Goal: Book appointment/travel/reservation

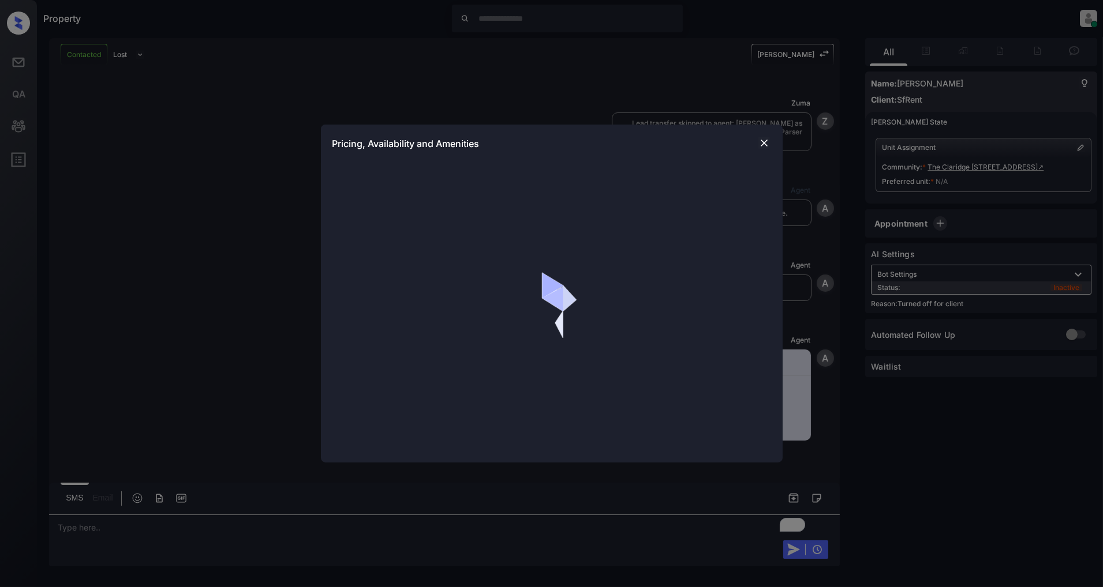
scroll to position [1515, 0]
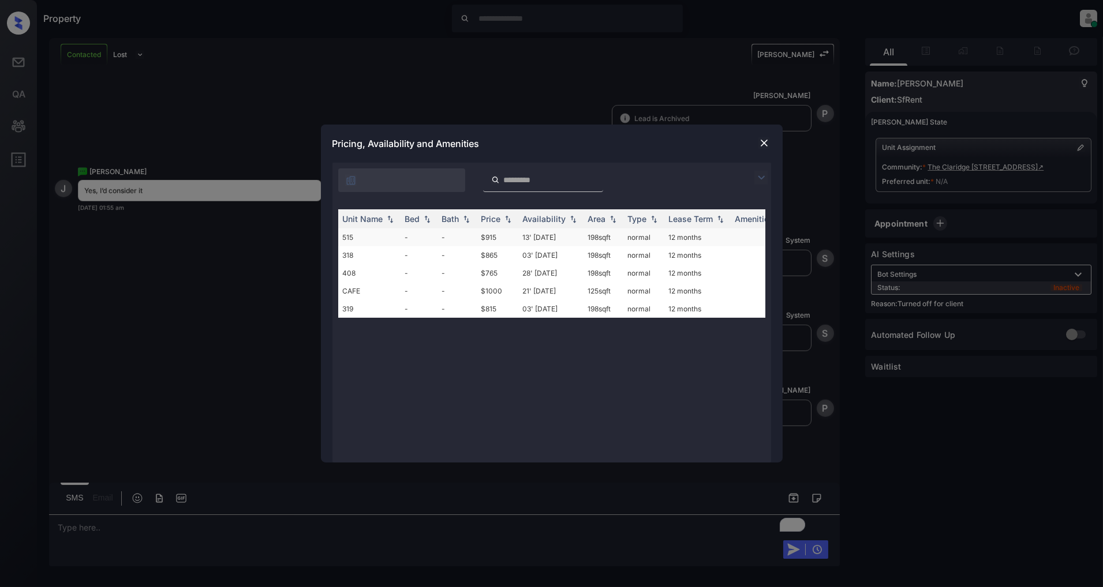
click at [411, 239] on td "-" at bounding box center [418, 237] width 37 height 18
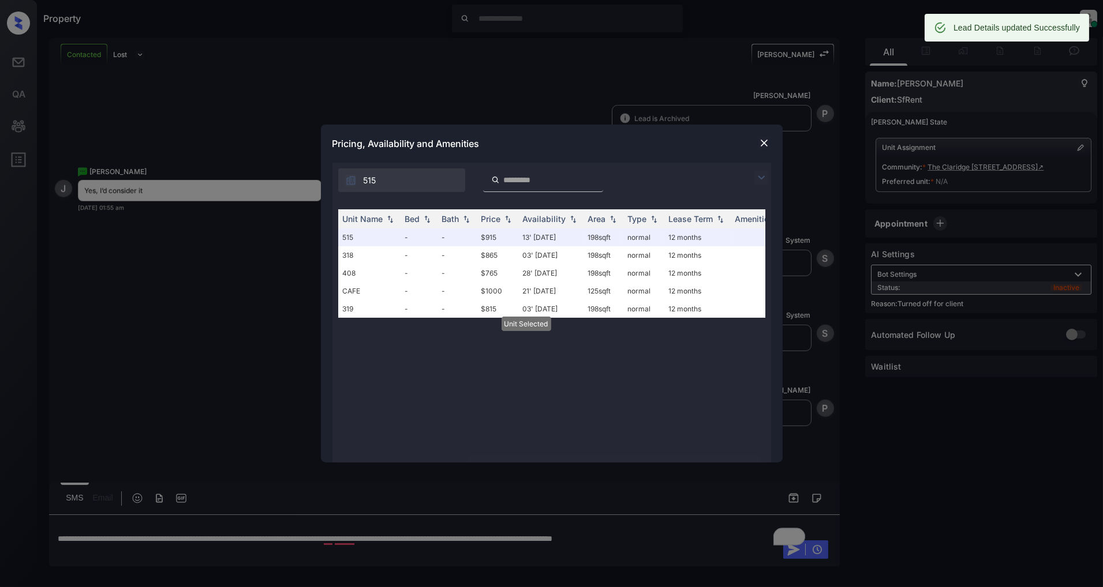
click at [765, 150] on div at bounding box center [764, 143] width 14 height 14
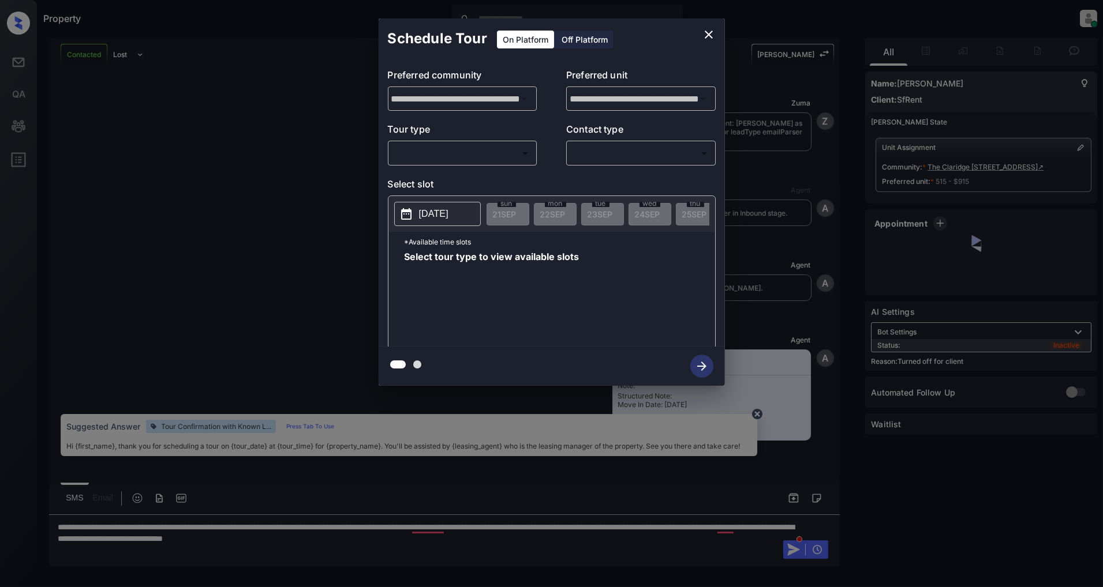
scroll to position [1590, 0]
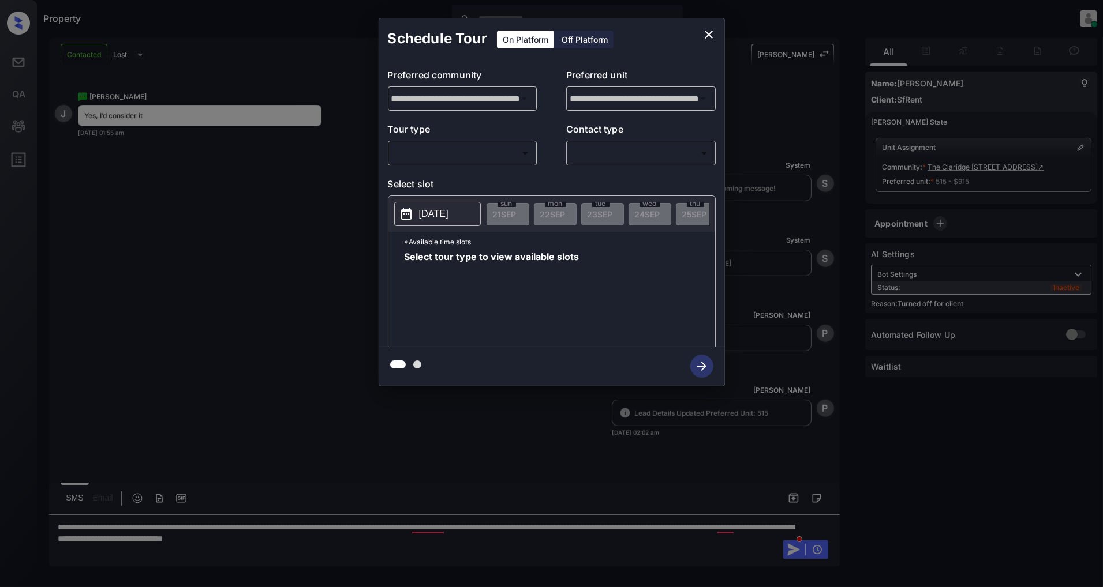
click at [579, 43] on div "Off Platform" at bounding box center [585, 40] width 58 height 18
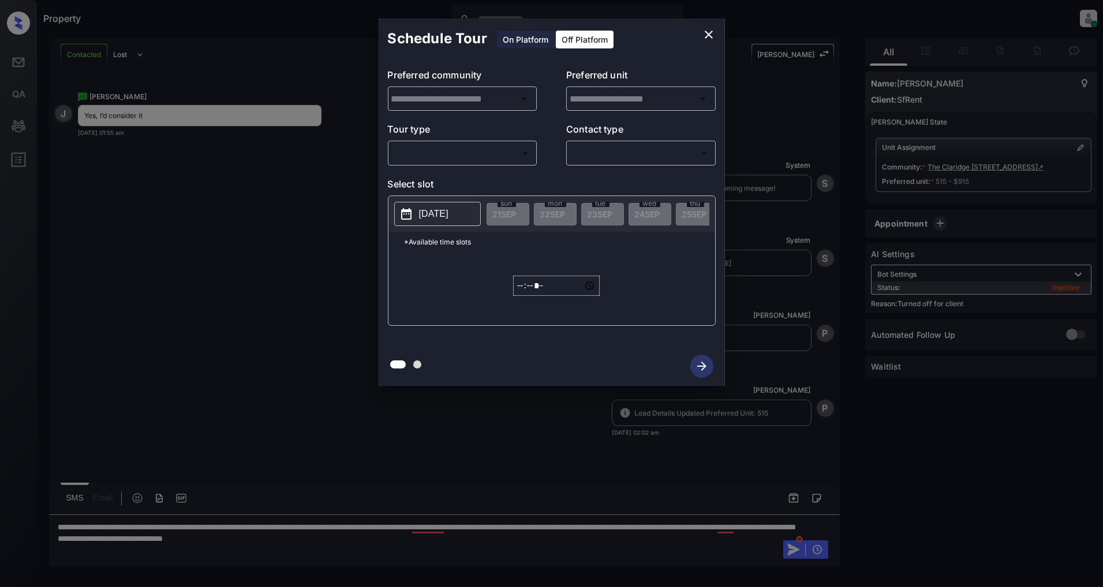
type input "**********"
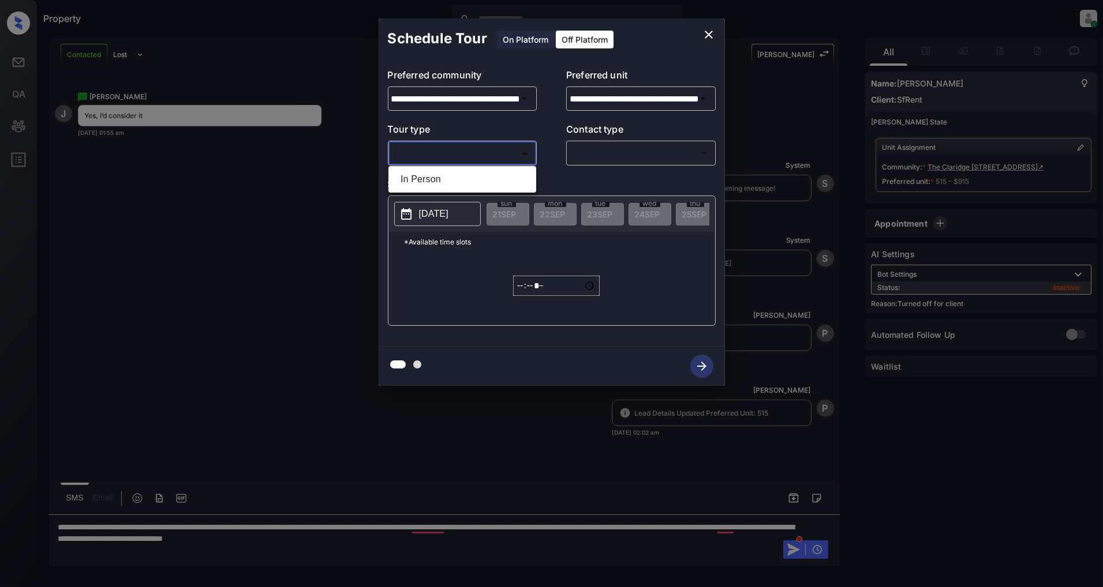
click at [471, 162] on body "Property [PERSON_NAME] Online Set yourself offline Set yourself on break Profil…" at bounding box center [551, 293] width 1103 height 587
click at [445, 179] on li "In Person" at bounding box center [462, 179] width 142 height 21
type input "********"
click at [613, 151] on body "Property [PERSON_NAME] Online Set yourself offline Set yourself on break Profil…" at bounding box center [551, 293] width 1103 height 587
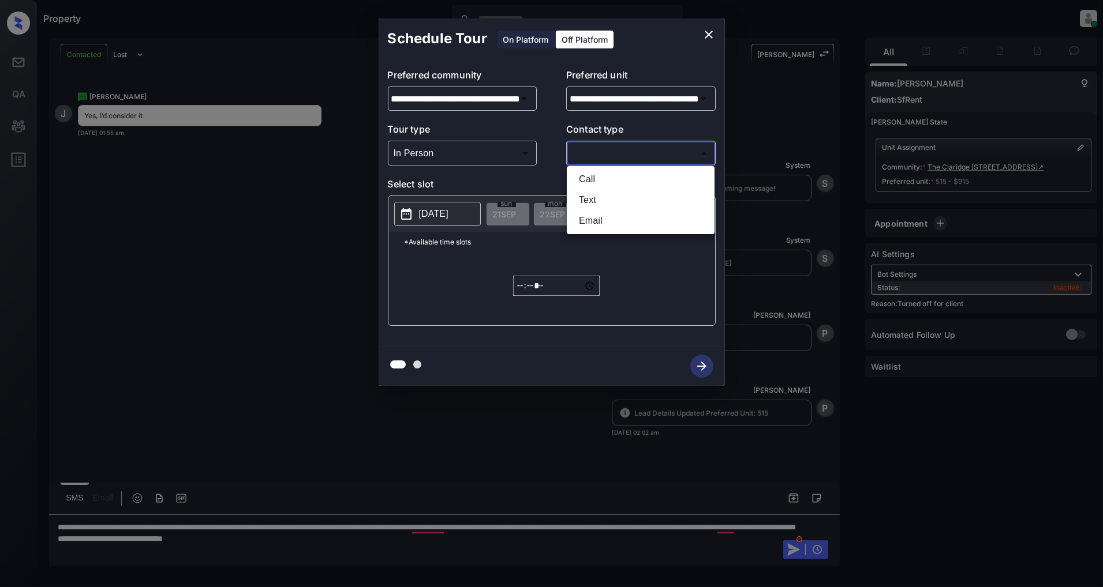
click at [589, 194] on li "Text" at bounding box center [640, 200] width 142 height 21
type input "****"
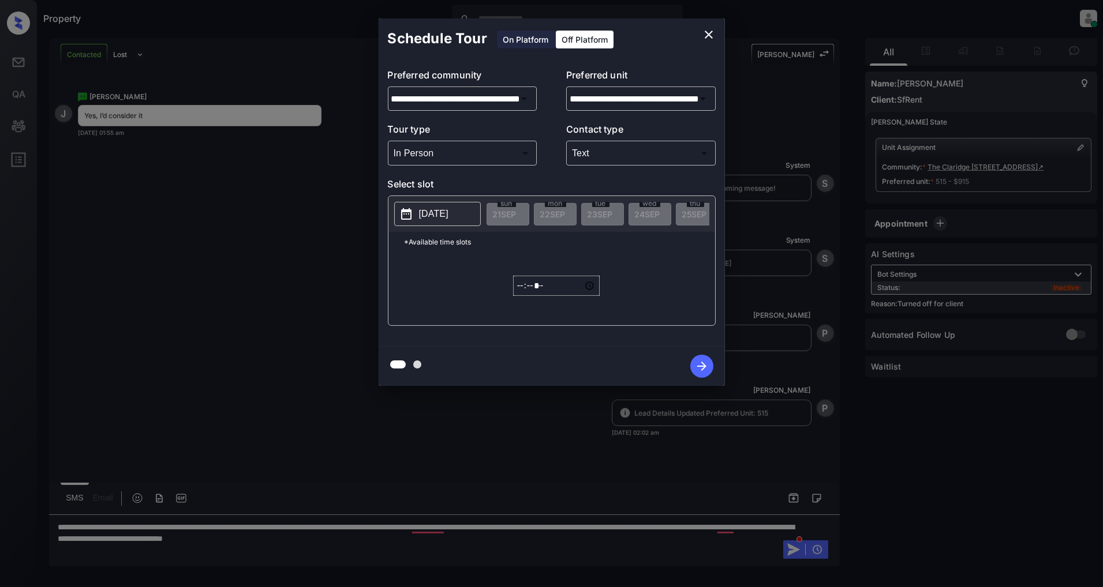
click at [448, 212] on p "[DATE]" at bounding box center [433, 214] width 29 height 14
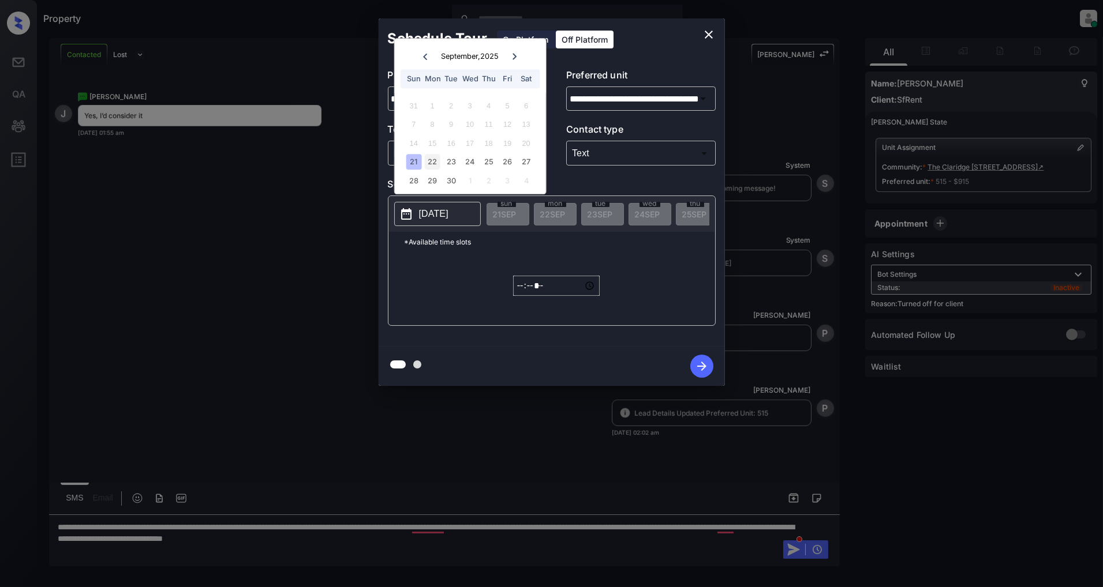
click at [434, 159] on div "22" at bounding box center [433, 163] width 16 height 16
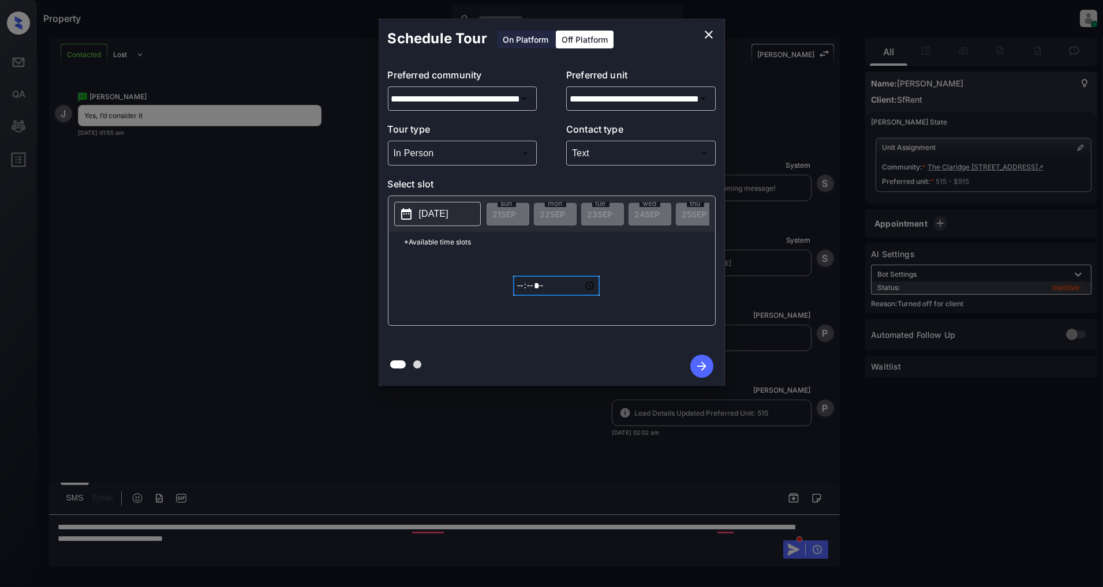
click at [522, 293] on input "*****" at bounding box center [556, 286] width 87 height 20
click at [215, 302] on div "**********" at bounding box center [551, 202] width 1103 height 404
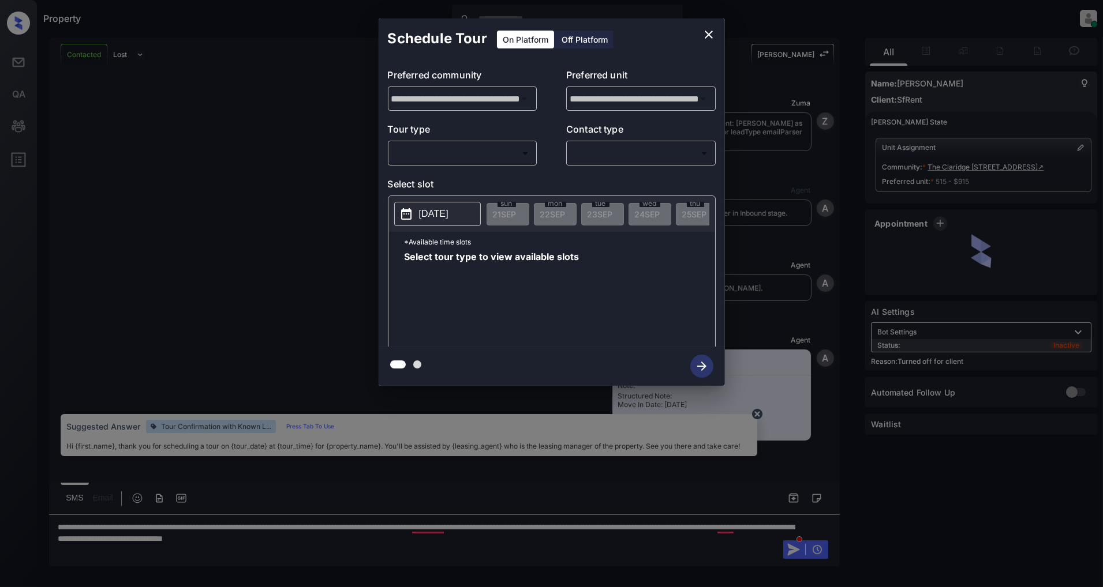
scroll to position [1141, 0]
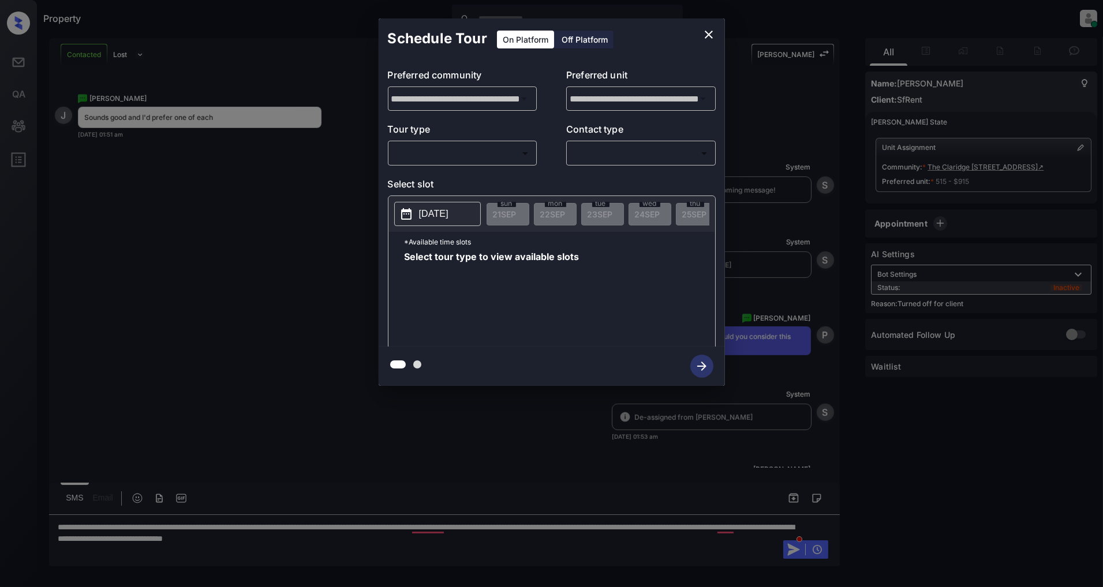
click at [580, 46] on div "Off Platform" at bounding box center [585, 40] width 58 height 18
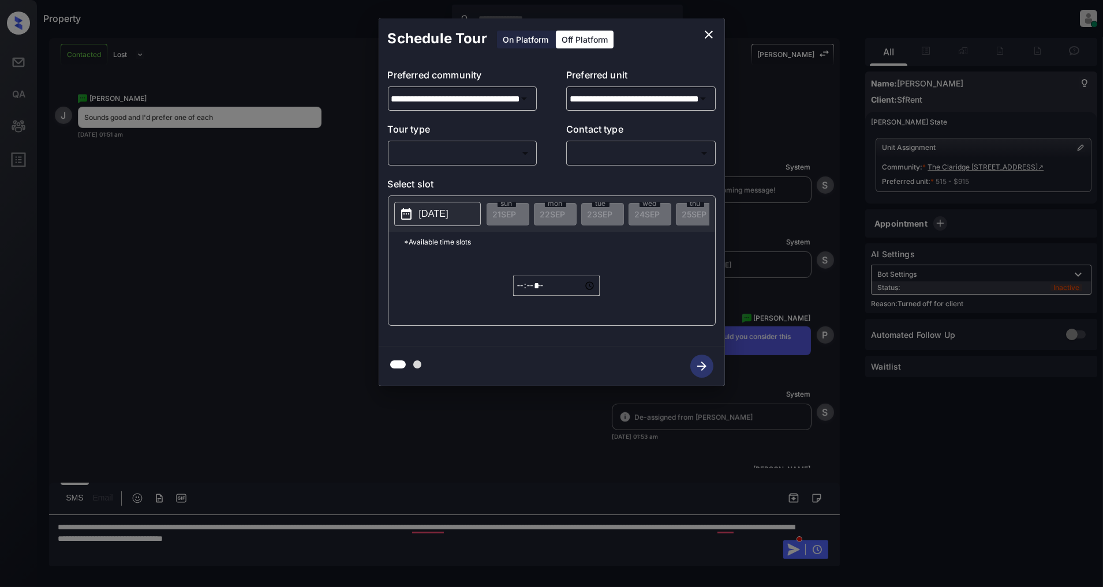
click at [471, 159] on body "Property [PERSON_NAME] Online Set yourself offline Set yourself on break Profil…" at bounding box center [551, 293] width 1103 height 587
click at [440, 183] on li "In Person" at bounding box center [462, 179] width 142 height 21
type input "********"
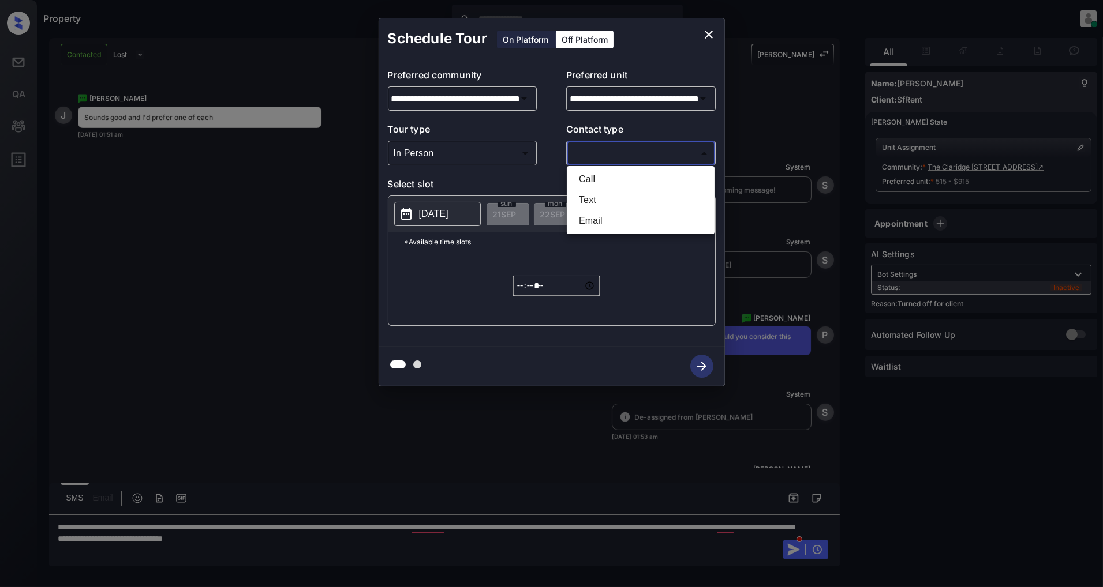
click at [598, 160] on body "Property [PERSON_NAME] Online Set yourself offline Set yourself on break Profil…" at bounding box center [551, 293] width 1103 height 587
click at [608, 192] on li "Text" at bounding box center [640, 200] width 142 height 21
type input "****"
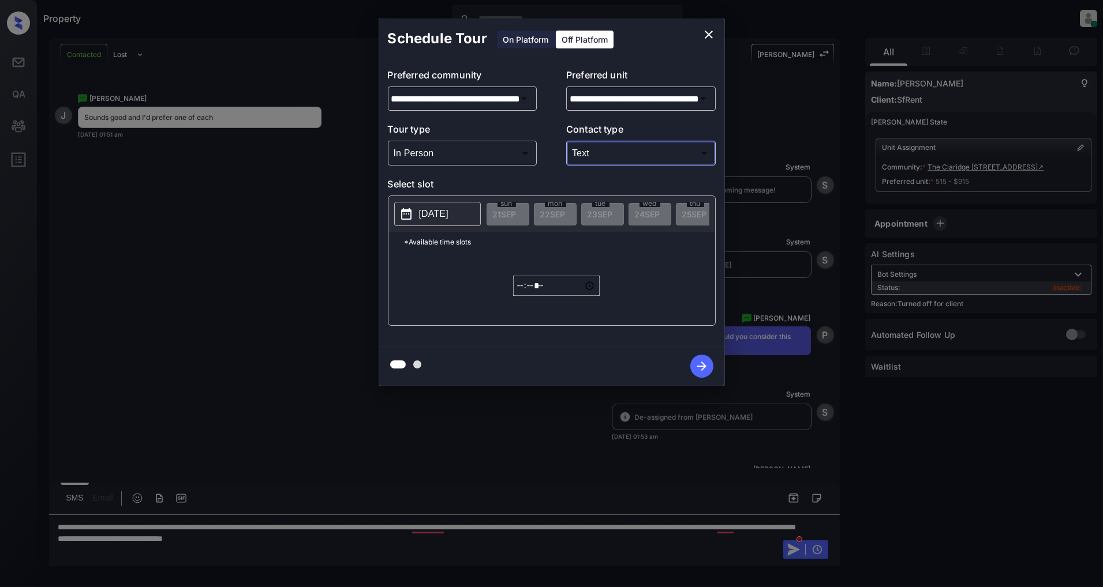
click at [451, 222] on button "[DATE]" at bounding box center [437, 214] width 87 height 24
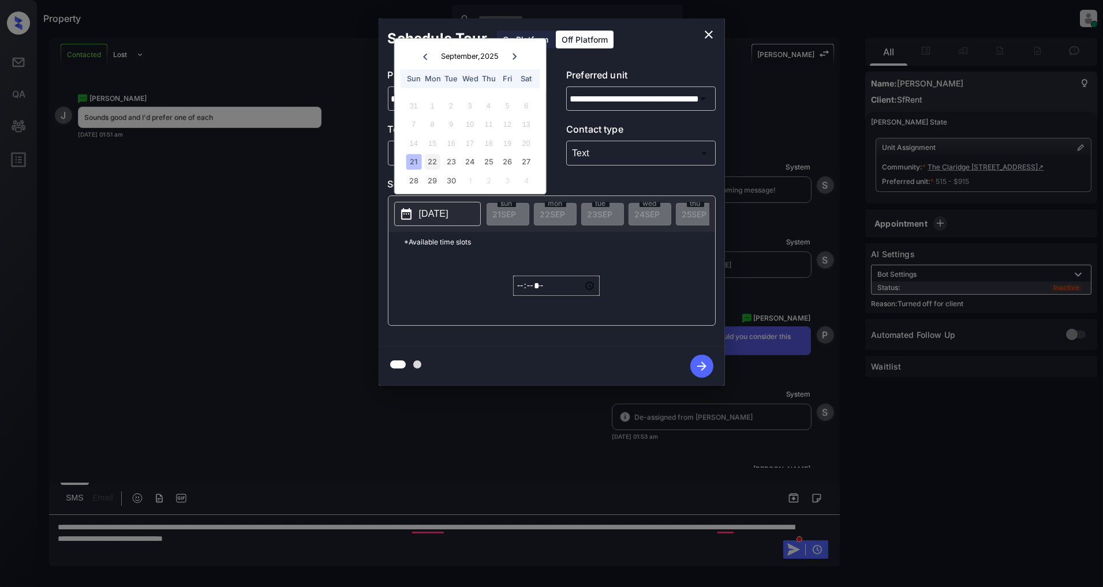
click at [433, 164] on div "22" at bounding box center [433, 163] width 16 height 16
click at [520, 285] on input "*****" at bounding box center [556, 286] width 87 height 20
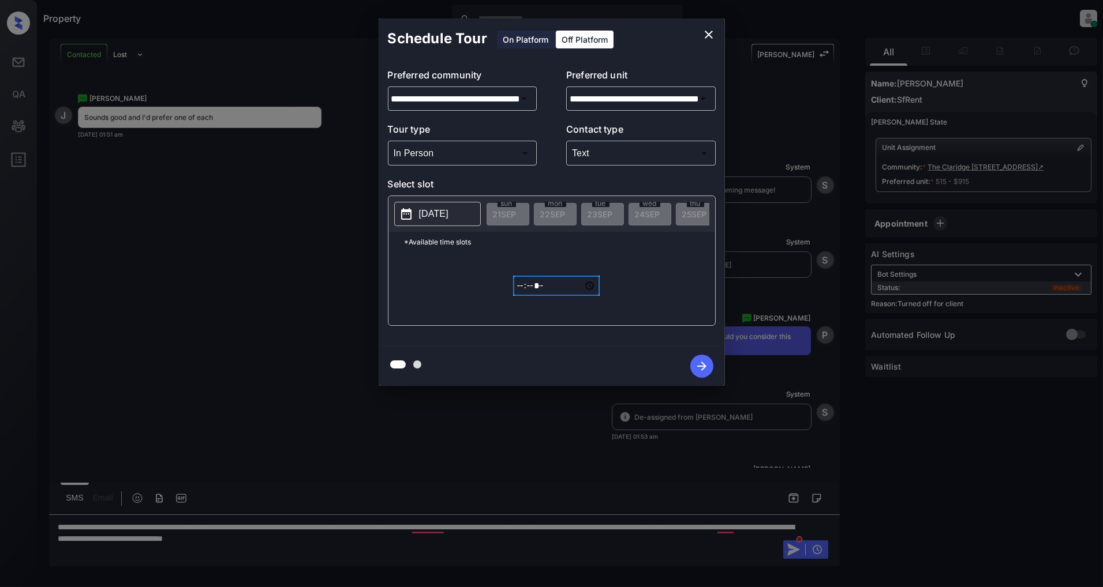
type input "*****"
click at [694, 369] on icon "button" at bounding box center [701, 366] width 23 height 23
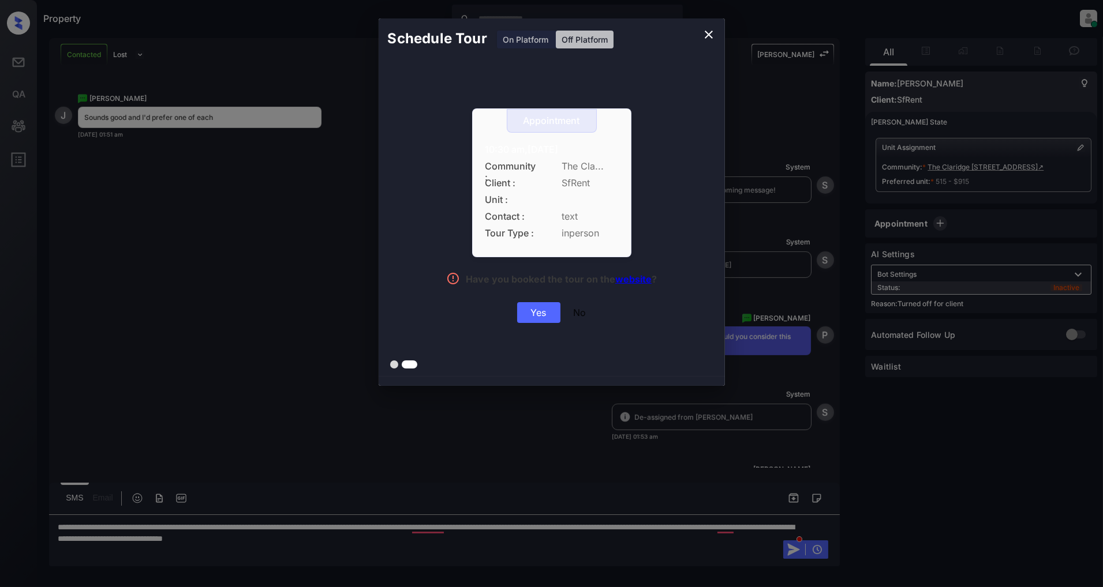
click at [545, 310] on div "Yes" at bounding box center [538, 312] width 43 height 21
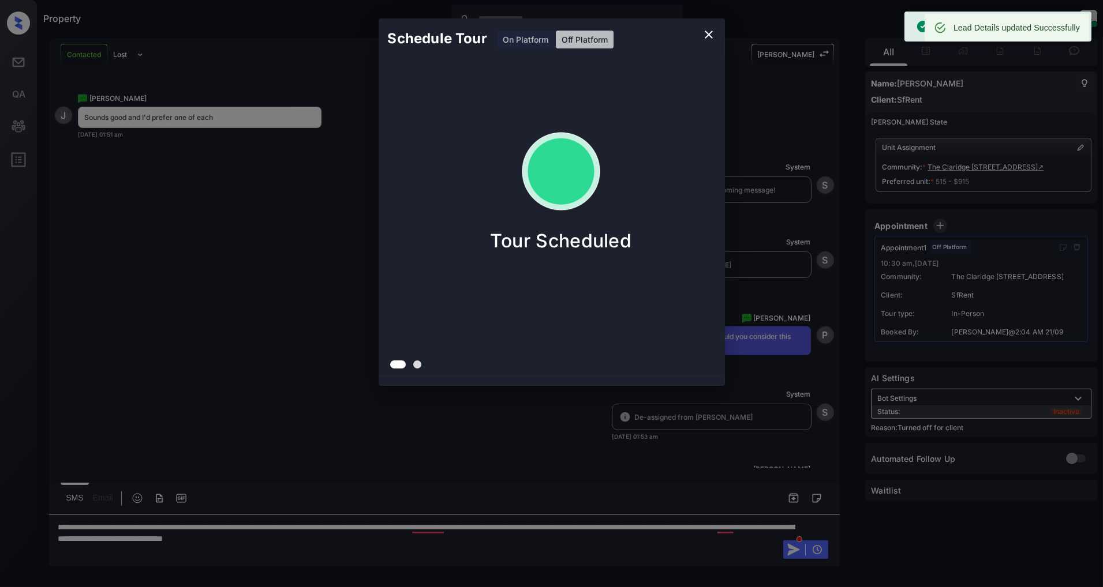
click at [711, 40] on icon "close" at bounding box center [709, 35] width 14 height 14
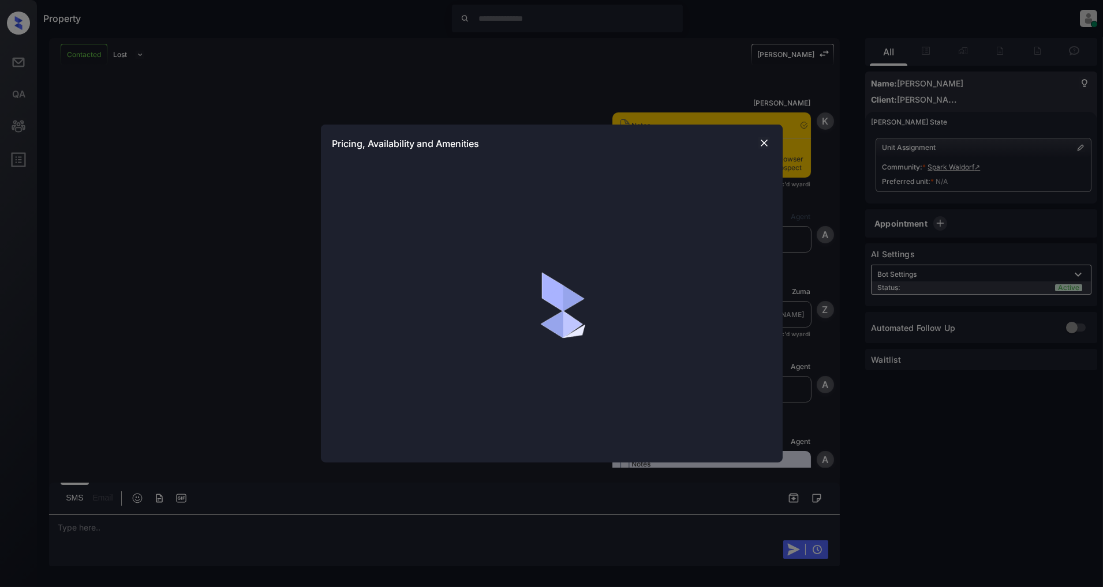
scroll to position [1656, 0]
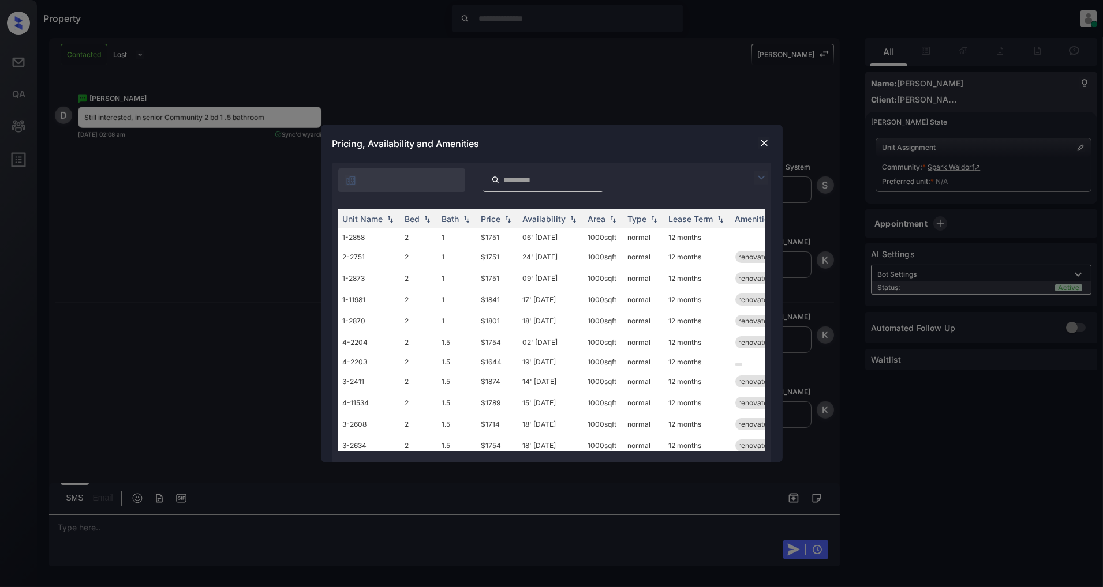
click at [760, 177] on img at bounding box center [761, 178] width 14 height 14
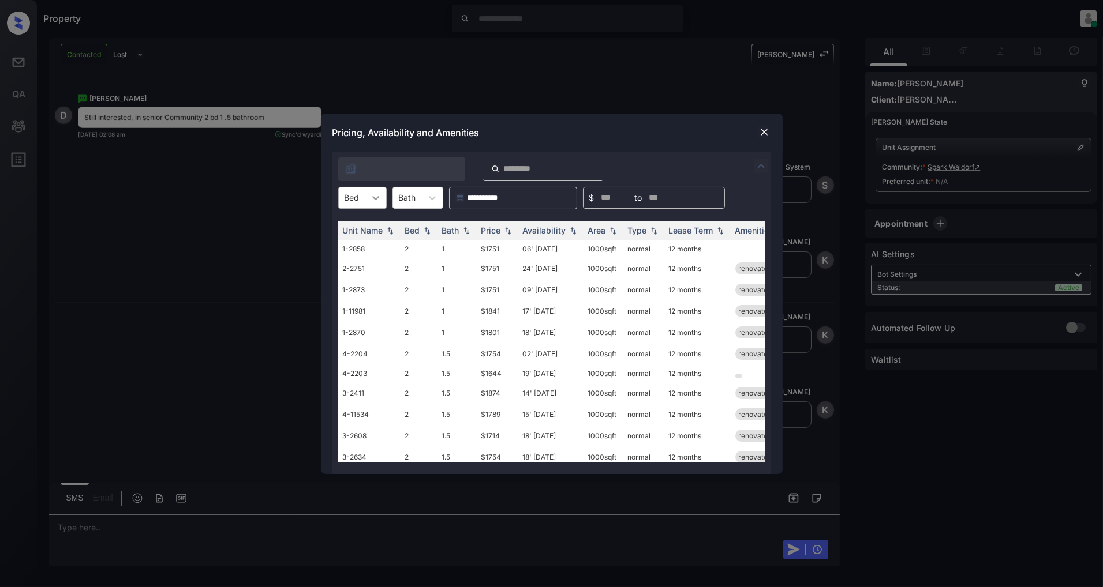
click at [376, 200] on icon at bounding box center [376, 198] width 12 height 12
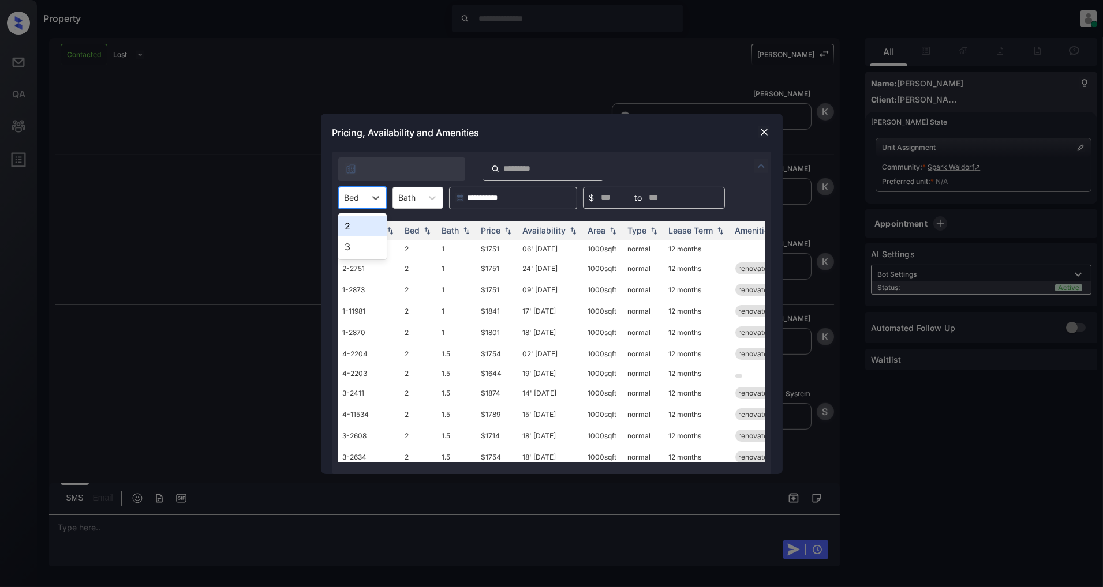
scroll to position [1807, 0]
click at [355, 230] on div "2" at bounding box center [362, 226] width 48 height 21
click at [505, 231] on img at bounding box center [508, 230] width 12 height 8
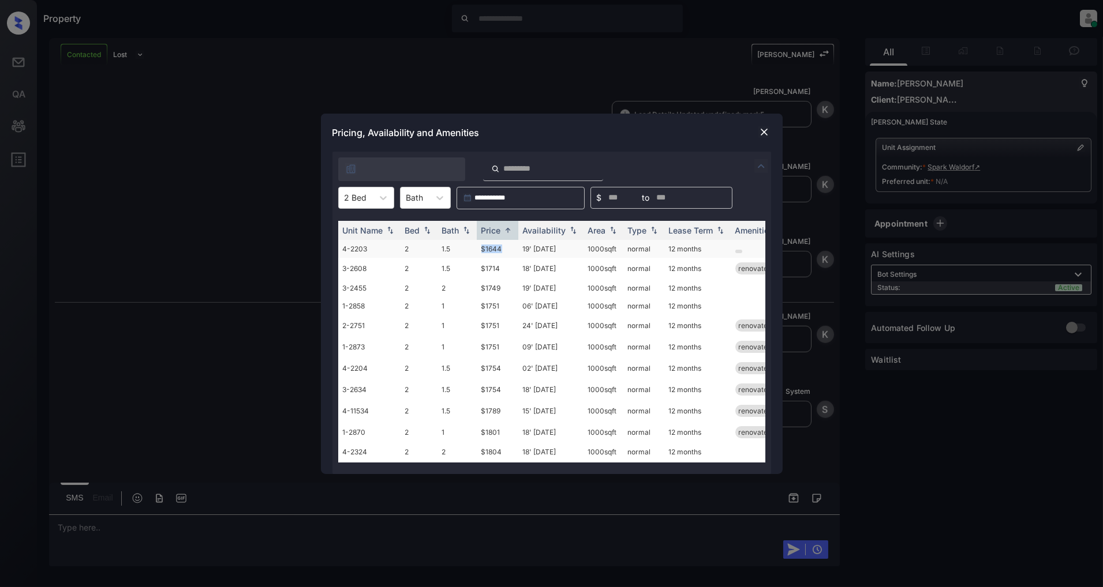
drag, startPoint x: 504, startPoint y: 243, endPoint x: 475, endPoint y: 248, distance: 29.2
click at [475, 248] on tr "4-2203 2 1.5 $1644 19' Sep 25 1000 sqft normal 12 months" at bounding box center [639, 249] width 603 height 18
copy tr "$1644"
click at [764, 129] on img at bounding box center [764, 132] width 12 height 12
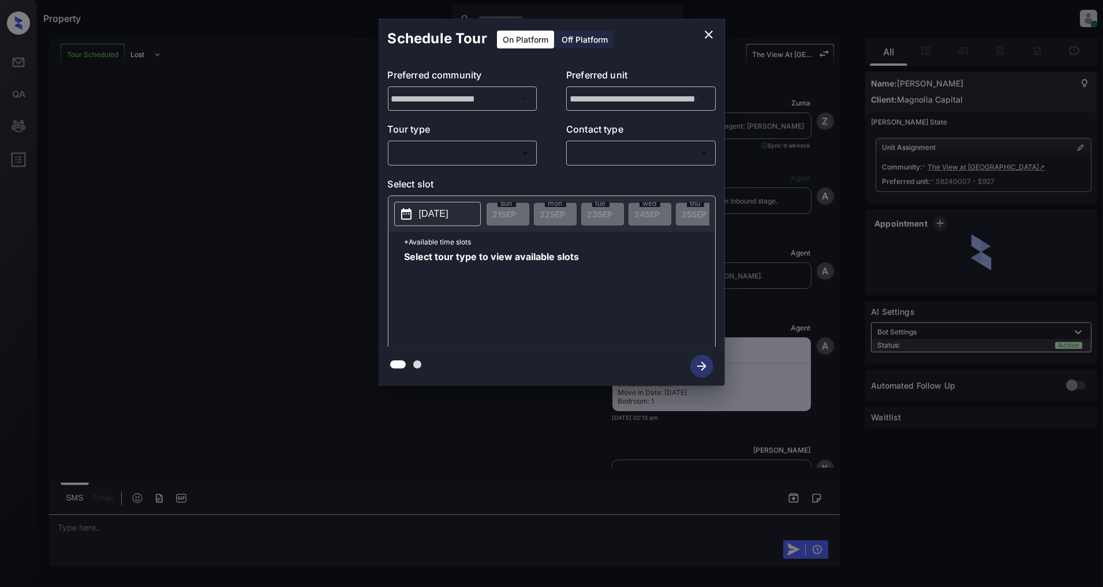
scroll to position [1307, 0]
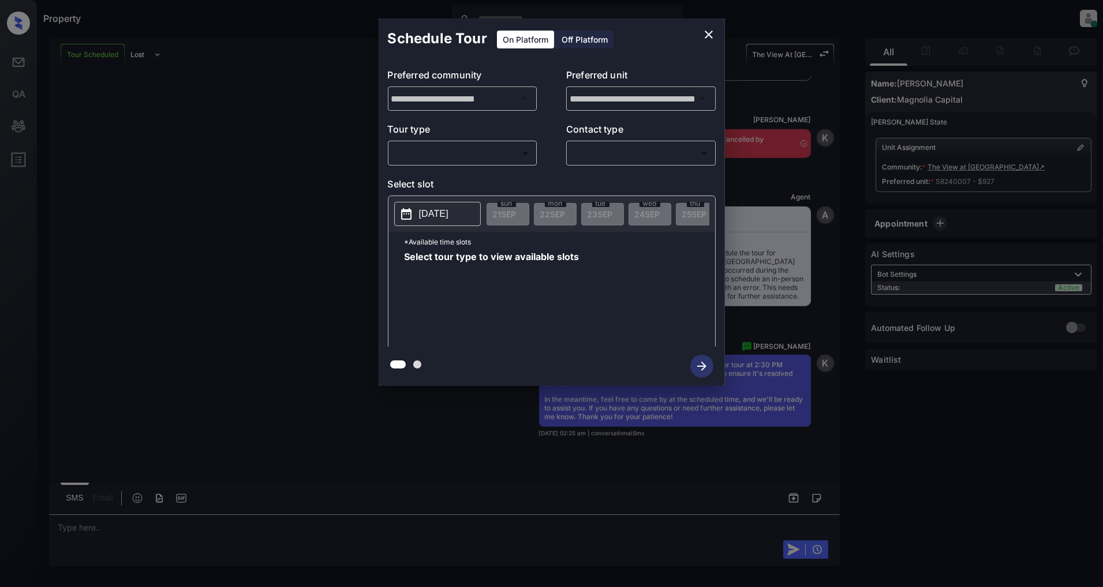
click at [482, 159] on body "Property [PERSON_NAME] Online Set yourself offline Set yourself on break Profil…" at bounding box center [551, 293] width 1103 height 587
click at [442, 173] on li "In Person" at bounding box center [462, 179] width 142 height 21
type input "********"
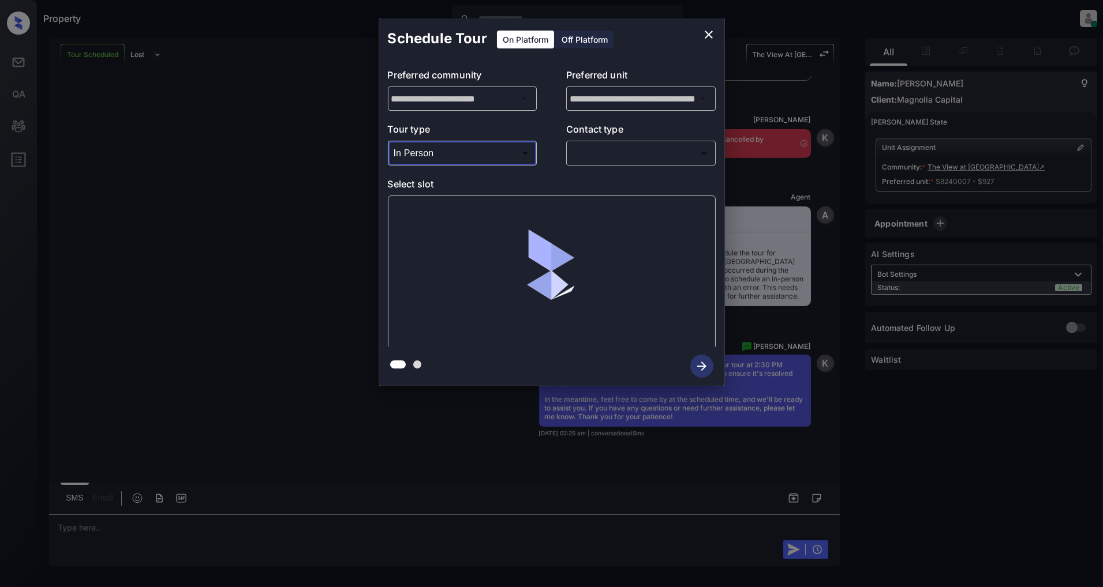
click at [610, 158] on body "Property [PERSON_NAME] Online Set yourself offline Set yourself on break Profil…" at bounding box center [551, 293] width 1103 height 587
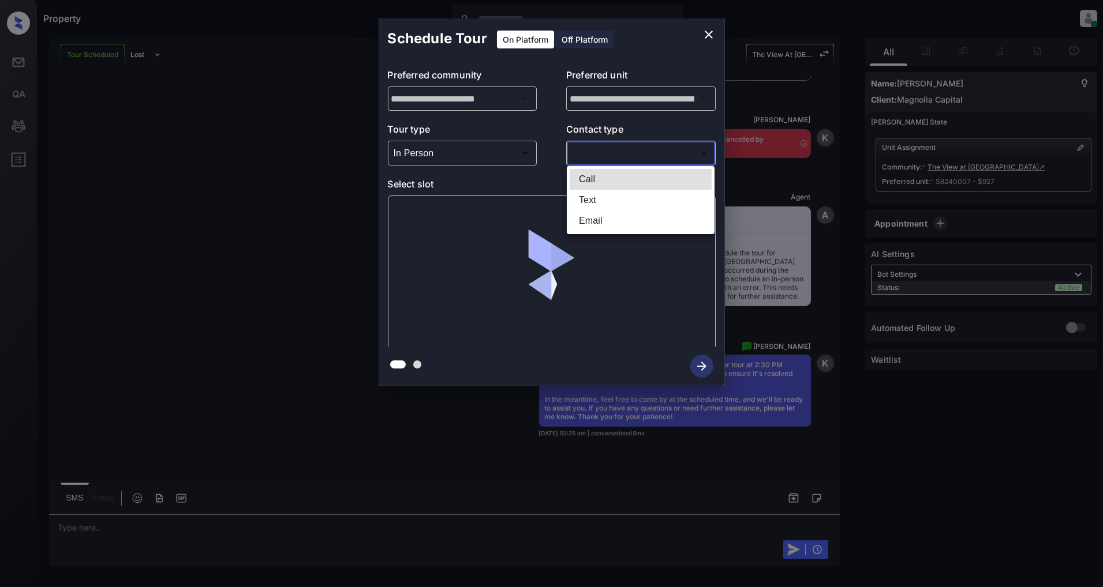
click at [590, 201] on li "Text" at bounding box center [640, 200] width 142 height 21
type input "****"
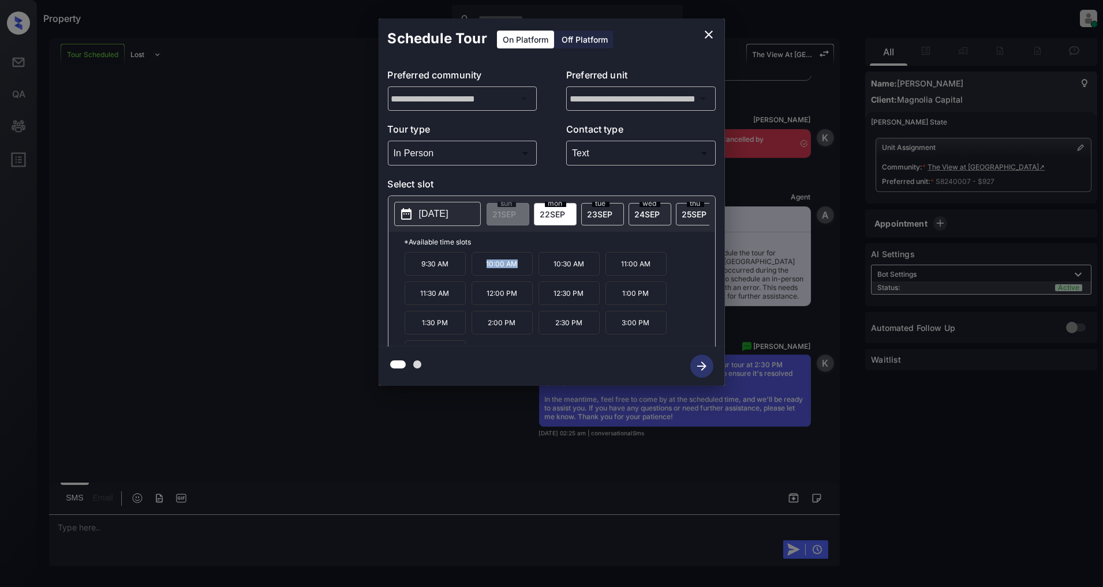
drag, startPoint x: 523, startPoint y: 274, endPoint x: 481, endPoint y: 275, distance: 42.1
click at [481, 275] on p "10:00 AM" at bounding box center [501, 264] width 61 height 24
click at [558, 251] on p "*Available time slots" at bounding box center [559, 242] width 310 height 20
drag, startPoint x: 524, startPoint y: 266, endPoint x: 482, endPoint y: 267, distance: 41.6
click at [482, 267] on p "10:00 AM" at bounding box center [501, 264] width 61 height 24
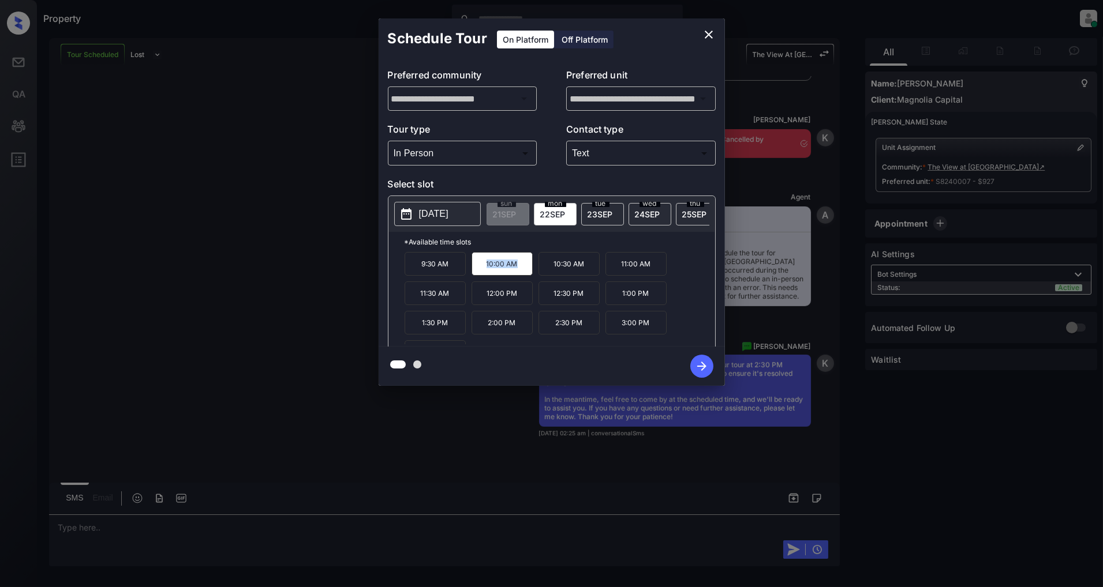
copy p "10:00 AM"
drag, startPoint x: 590, startPoint y: 300, endPoint x: 533, endPoint y: 300, distance: 57.1
click at [533, 300] on div "9:30 AM 10:00 AM 10:30 AM 11:00 AM 11:30 AM 12:00 PM 12:30 PM 1:00 PM 1:30 PM 2…" at bounding box center [559, 298] width 310 height 92
copy div "12:30 PM"
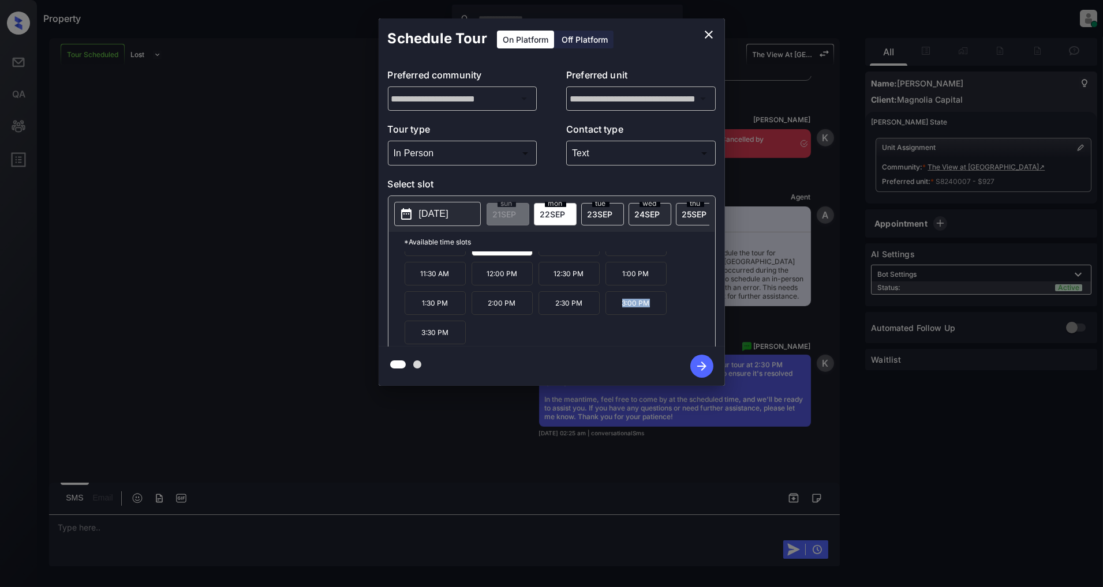
drag, startPoint x: 652, startPoint y: 316, endPoint x: 622, endPoint y: 312, distance: 30.2
click at [622, 312] on p "3:00 PM" at bounding box center [635, 303] width 61 height 24
copy p "3:00 PM"
click at [711, 35] on icon "close" at bounding box center [709, 35] width 14 height 14
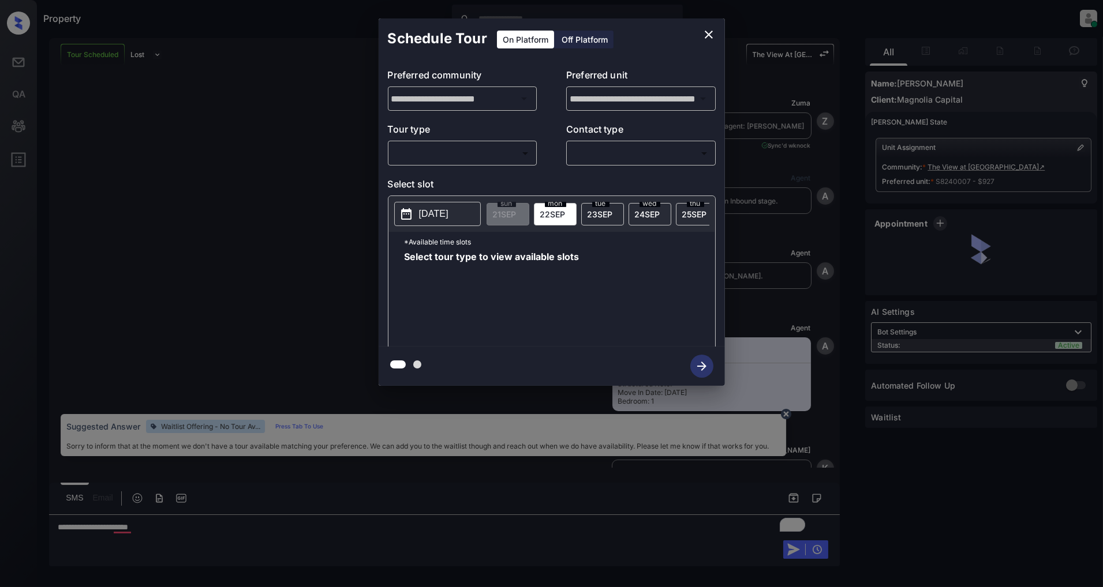
scroll to position [1307, 0]
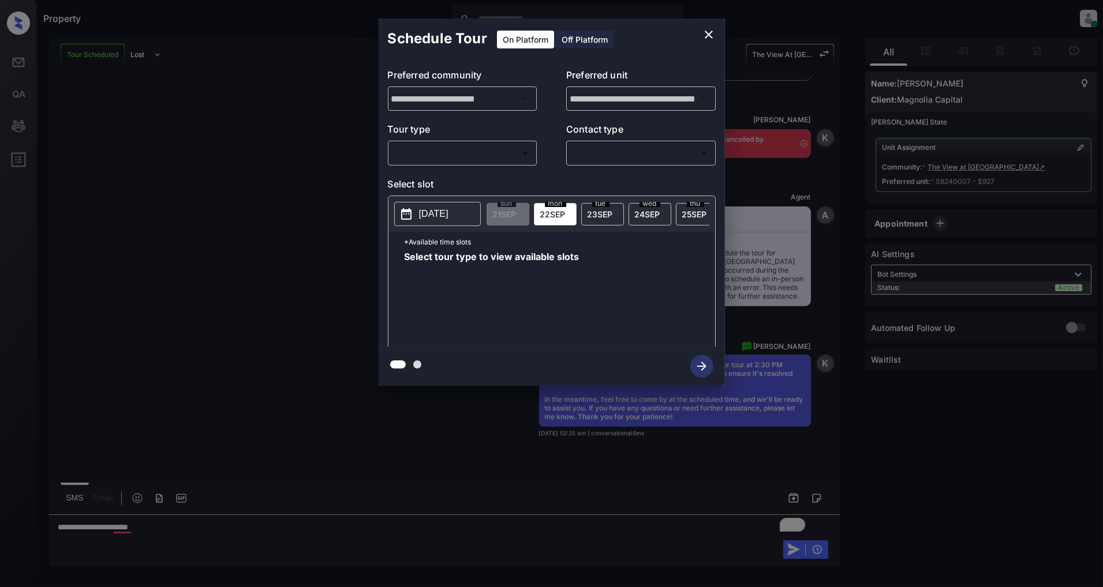
click at [440, 153] on body "Property [PERSON_NAME] Online Set yourself offline Set yourself on break Profil…" at bounding box center [551, 293] width 1103 height 587
click at [427, 181] on li "In Person" at bounding box center [462, 179] width 142 height 21
type input "********"
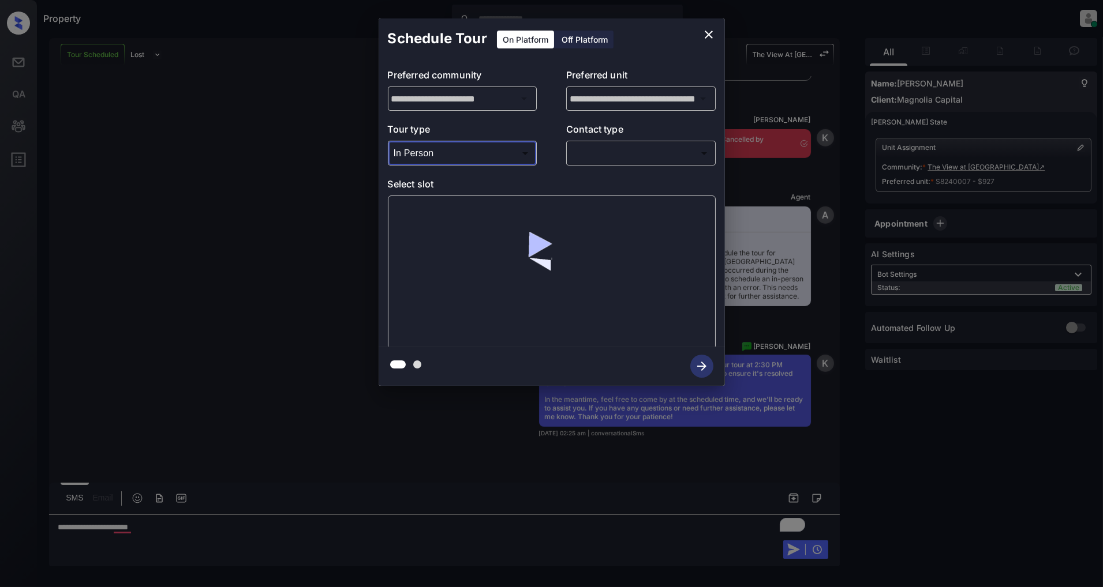
click at [609, 160] on body "Property [PERSON_NAME] Online Set yourself offline Set yourself on break Profil…" at bounding box center [551, 293] width 1103 height 587
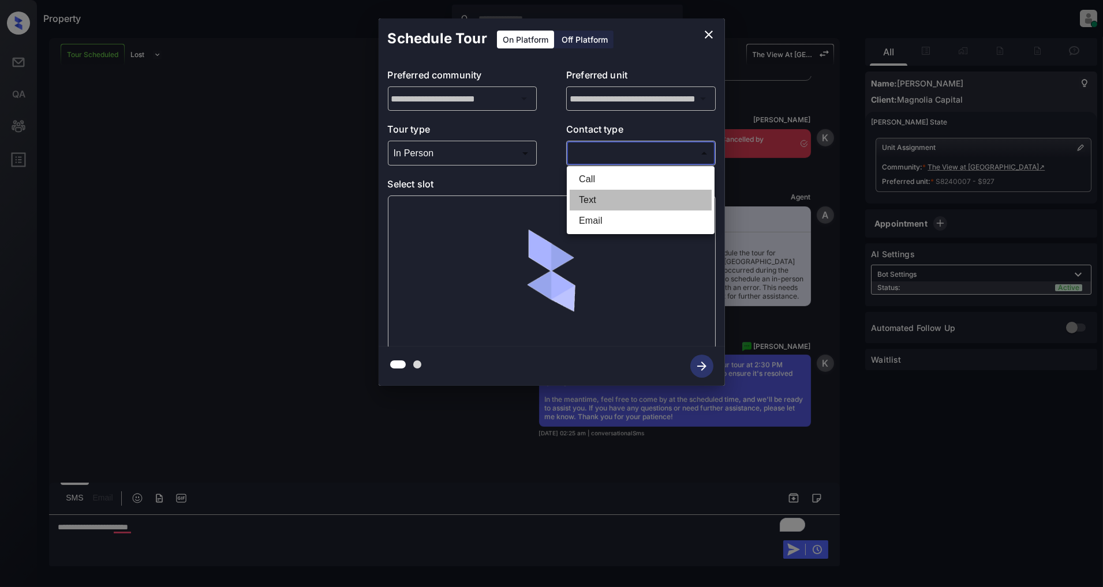
click at [601, 193] on li "Text" at bounding box center [640, 200] width 142 height 21
type input "****"
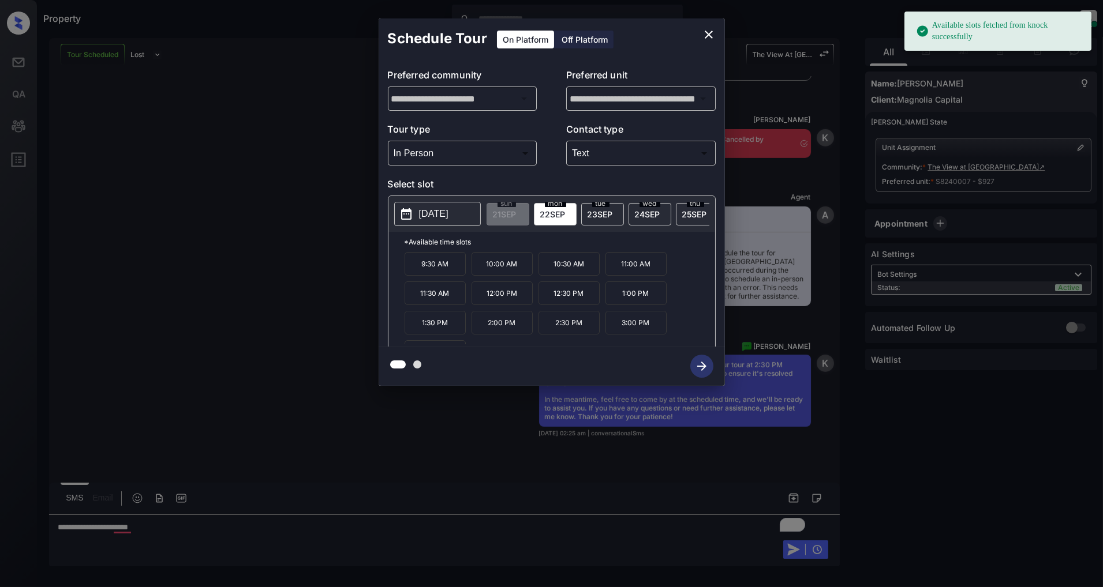
click at [428, 218] on p "[DATE]" at bounding box center [433, 214] width 29 height 14
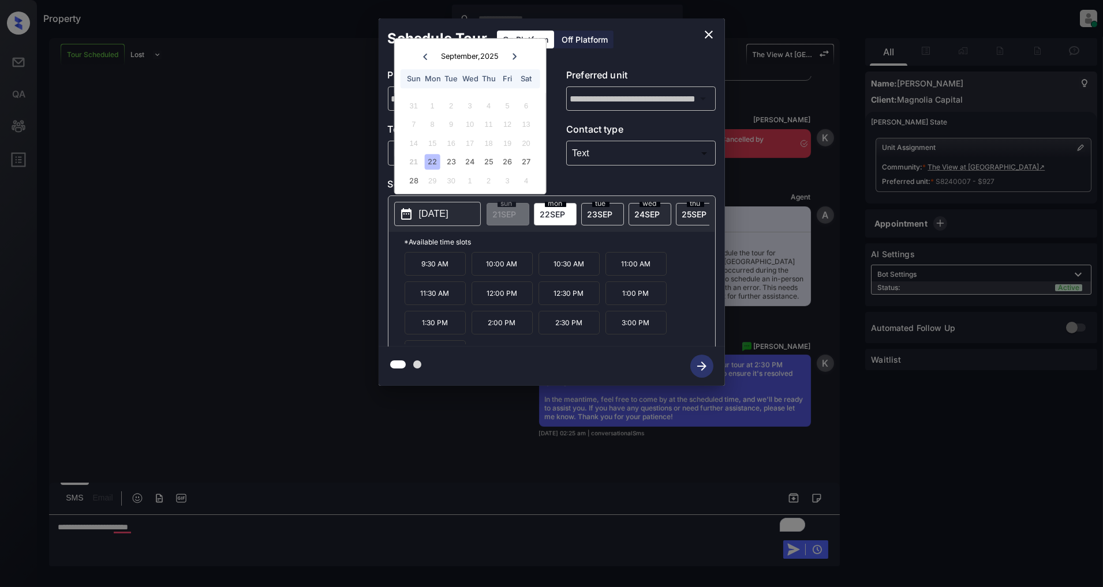
click at [702, 29] on icon "close" at bounding box center [709, 35] width 14 height 14
